Goal: Communication & Community: Answer question/provide support

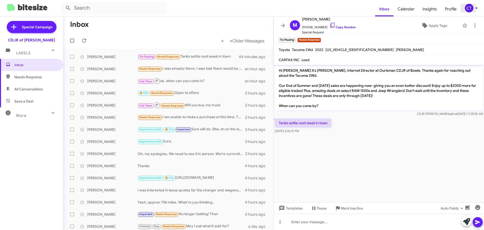
click at [467, 10] on div "CT" at bounding box center [469, 8] width 9 height 9
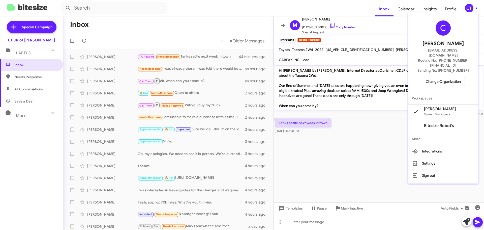
click at [440, 77] on span "Change Organization" at bounding box center [443, 81] width 35 height 9
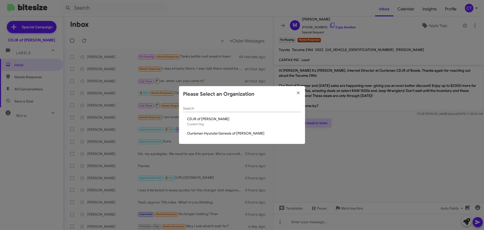
click at [195, 135] on span "Ourisman Hyundai Genesis of [PERSON_NAME]" at bounding box center [244, 133] width 114 height 5
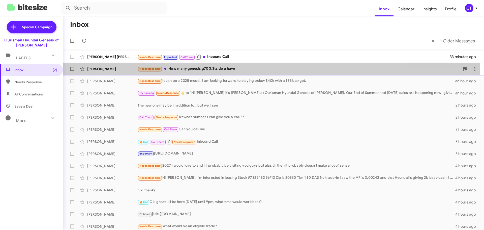
click at [220, 69] on div "Needs Response How many genesis g70 3.3ts do u have" at bounding box center [299, 69] width 322 height 6
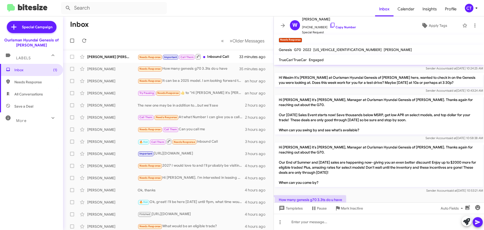
scroll to position [20, 0]
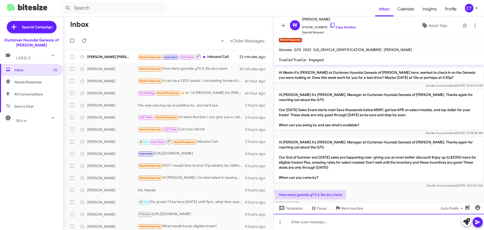
click at [355, 223] on div at bounding box center [379, 221] width 210 height 16
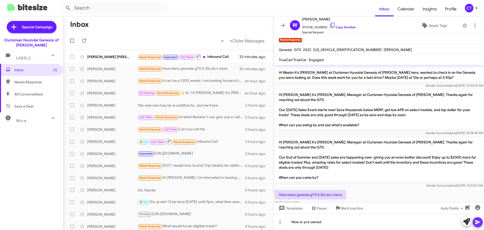
click at [480, 222] on icon at bounding box center [477, 222] width 5 height 4
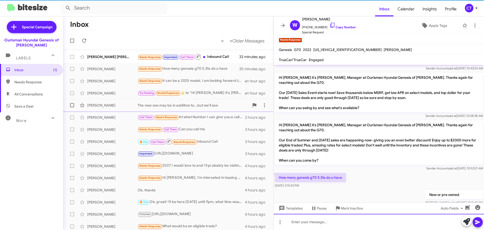
scroll to position [39, 0]
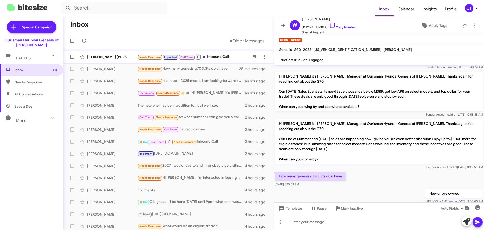
click at [210, 55] on div "Needs Response Important Call Them Inbound Call" at bounding box center [194, 56] width 112 height 6
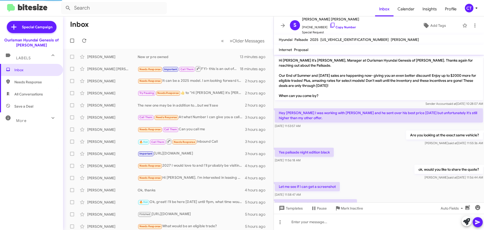
scroll to position [56, 0]
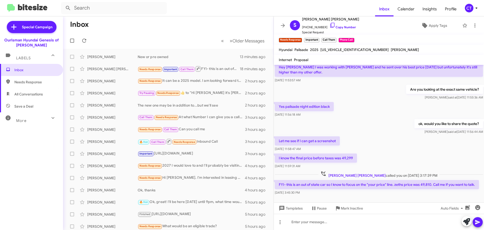
click at [467, 8] on div "CT" at bounding box center [469, 8] width 9 height 9
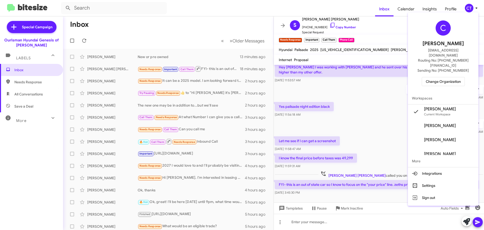
click at [450, 77] on span "Change Organization" at bounding box center [443, 81] width 35 height 9
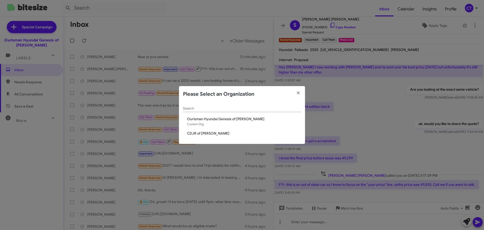
click at [205, 136] on div "Search Ourisman Hyundai Genesis of Bowie Current Org CDJR of Bowie" at bounding box center [242, 123] width 126 height 42
click at [204, 134] on span "CDJR of [PERSON_NAME]" at bounding box center [244, 133] width 114 height 5
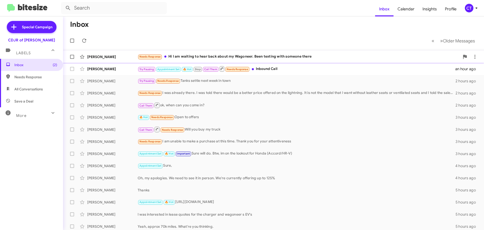
click at [189, 57] on div "Needs Response Hi I am waiting to hear back about my Wagoneer. Been texting wit…" at bounding box center [299, 57] width 322 height 6
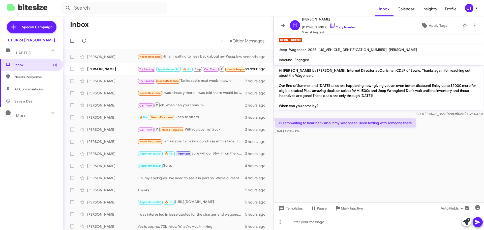
click at [333, 223] on div at bounding box center [379, 221] width 210 height 16
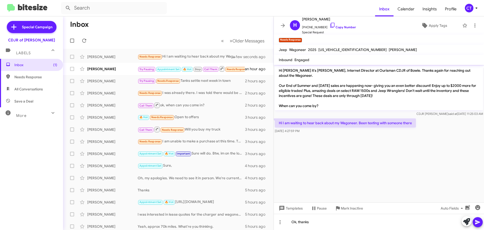
click at [475, 222] on icon at bounding box center [478, 222] width 6 height 6
click at [469, 9] on div "CT" at bounding box center [469, 8] width 9 height 9
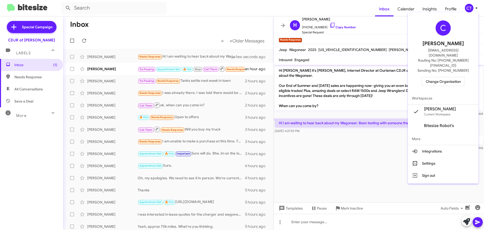
click at [439, 77] on div "C Ciara Taylor ctaylor@ourismancars.com Routing No: +1 (240) 533-1200 Sending N…" at bounding box center [443, 53] width 71 height 78
click at [442, 77] on span "Change Organization" at bounding box center [443, 81] width 35 height 9
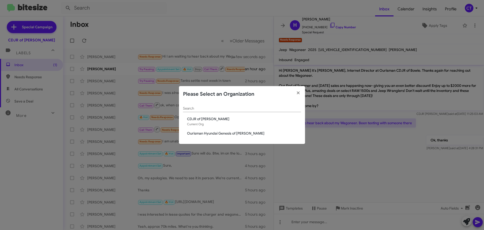
click at [248, 132] on span "Ourisman Hyundai Genesis of [PERSON_NAME]" at bounding box center [244, 133] width 114 height 5
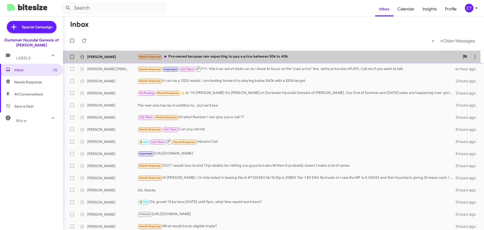
click at [203, 60] on div "Wasim Yo Needs Response Pre owned because iam expecting to pay a price between …" at bounding box center [273, 57] width 413 height 10
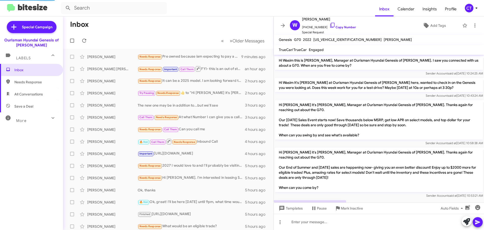
scroll to position [47, 0]
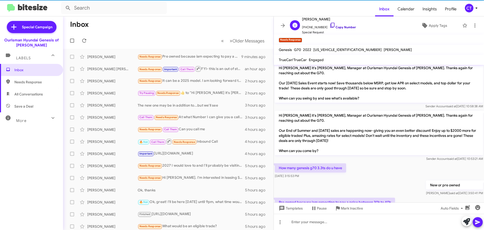
click at [330, 24] on icon at bounding box center [332, 25] width 4 height 5
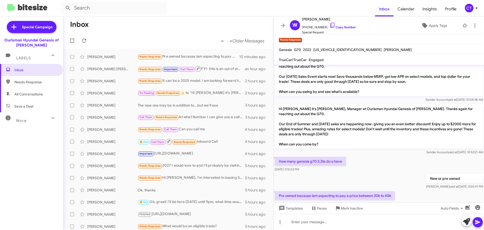
scroll to position [57, 0]
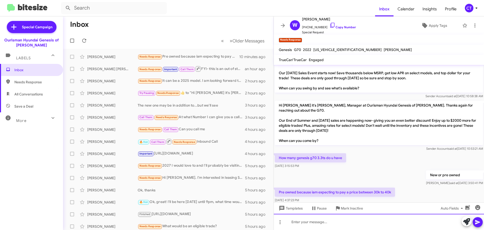
click at [299, 222] on div at bounding box center [379, 221] width 210 height 16
paste div
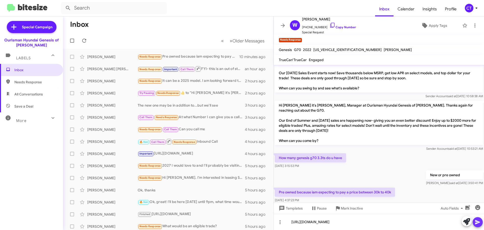
drag, startPoint x: 476, startPoint y: 223, endPoint x: 463, endPoint y: 222, distance: 13.6
click at [476, 223] on icon at bounding box center [477, 222] width 5 height 4
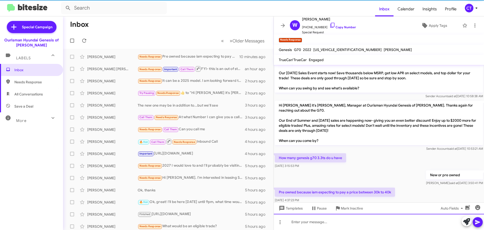
scroll to position [0, 0]
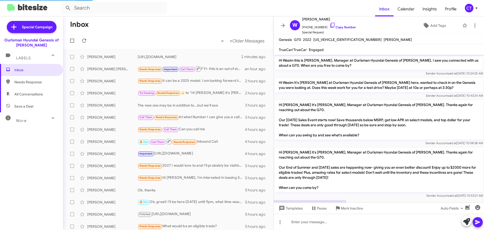
scroll to position [65, 0]
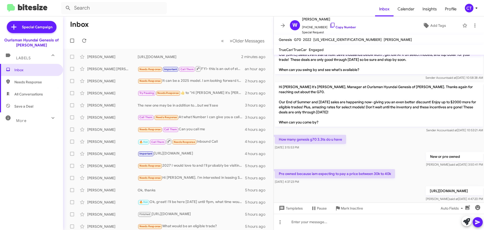
click at [475, 7] on icon at bounding box center [476, 8] width 6 height 6
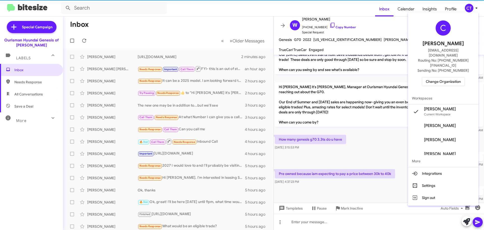
click at [435, 77] on span "Change Organization" at bounding box center [443, 81] width 35 height 9
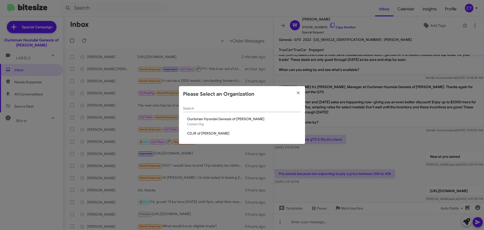
click at [208, 134] on span "CDJR of [PERSON_NAME]" at bounding box center [244, 133] width 114 height 5
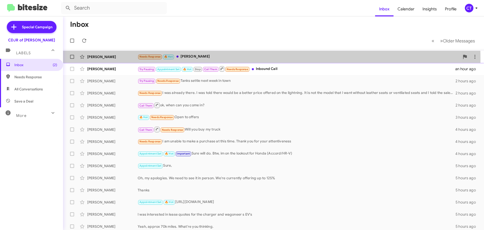
click at [215, 59] on div "Needs Response 🔥 Hot Byrom" at bounding box center [299, 57] width 322 height 6
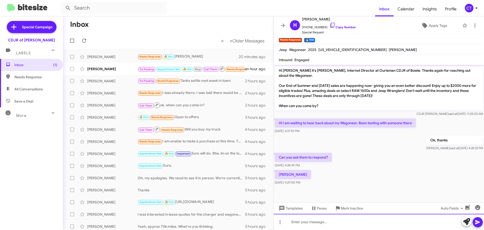
click at [320, 223] on div at bounding box center [379, 221] width 210 height 16
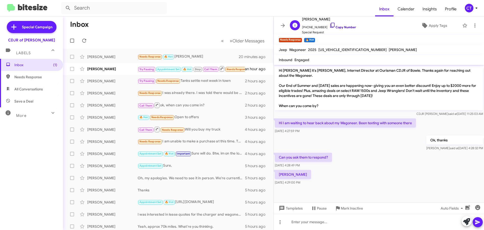
click at [329, 25] on icon at bounding box center [332, 25] width 6 height 6
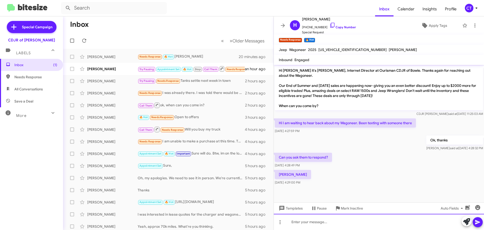
click at [302, 225] on div at bounding box center [379, 221] width 210 height 16
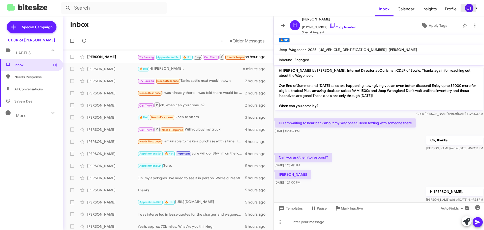
click at [476, 7] on icon at bounding box center [476, 8] width 6 height 6
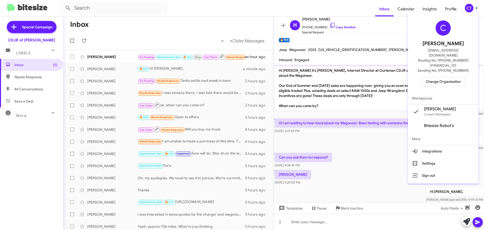
click at [450, 77] on span "Change Organization" at bounding box center [443, 81] width 35 height 9
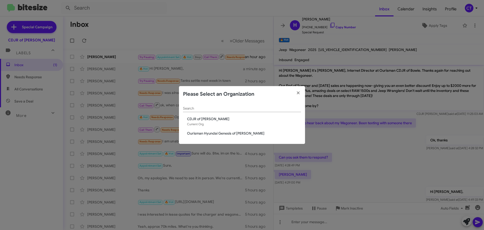
click at [212, 134] on span "Ourisman Hyundai Genesis of [PERSON_NAME]" at bounding box center [244, 133] width 114 height 5
